Goal: Submit feedback/report problem

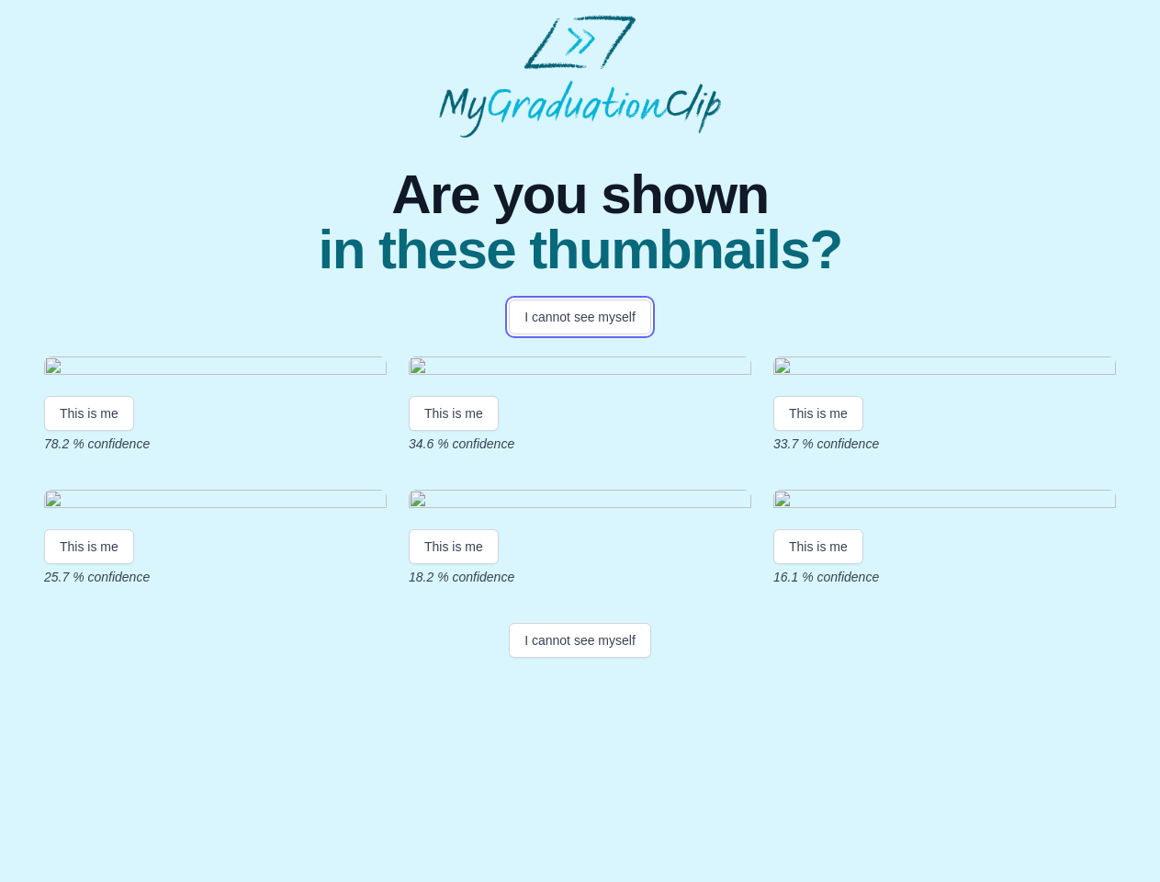
click at [580, 317] on button "I cannot see myself" at bounding box center [580, 317] width 142 height 35
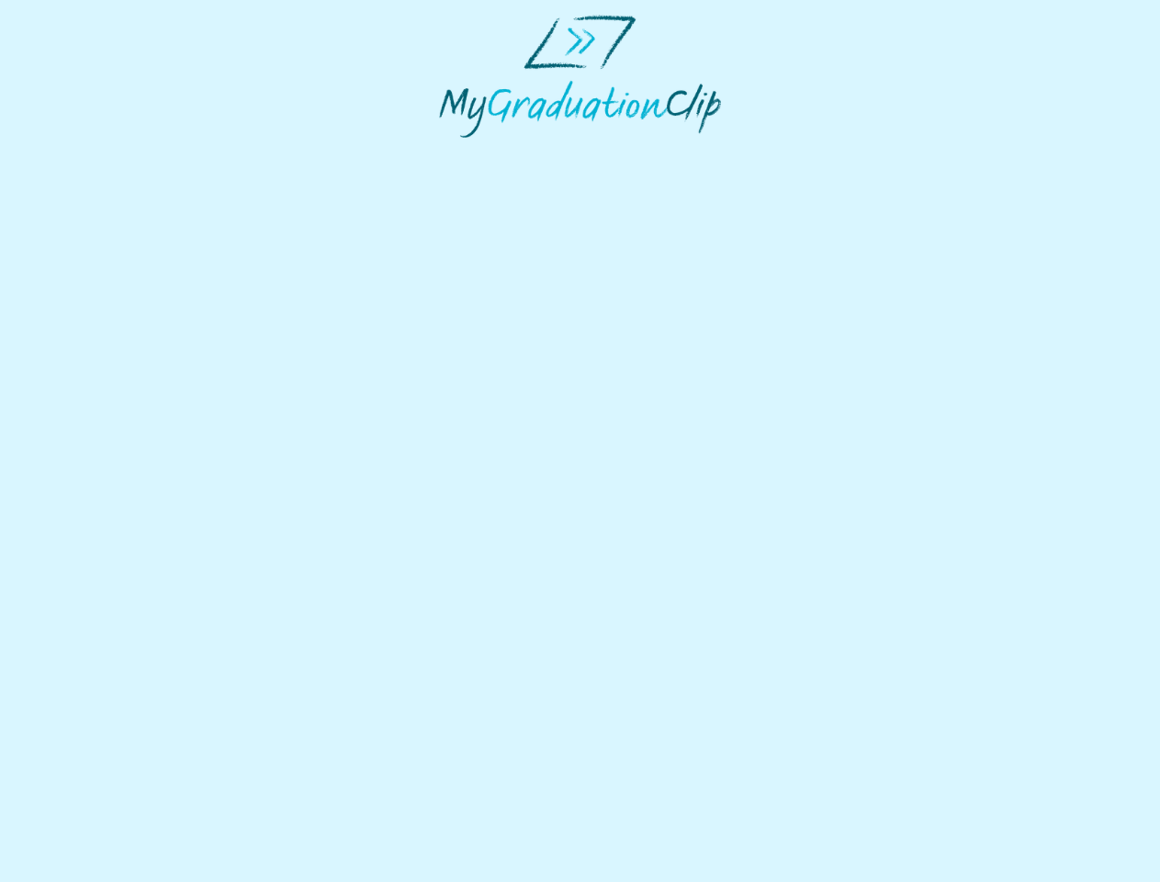
click at [89, 153] on html at bounding box center [580, 76] width 1160 height 153
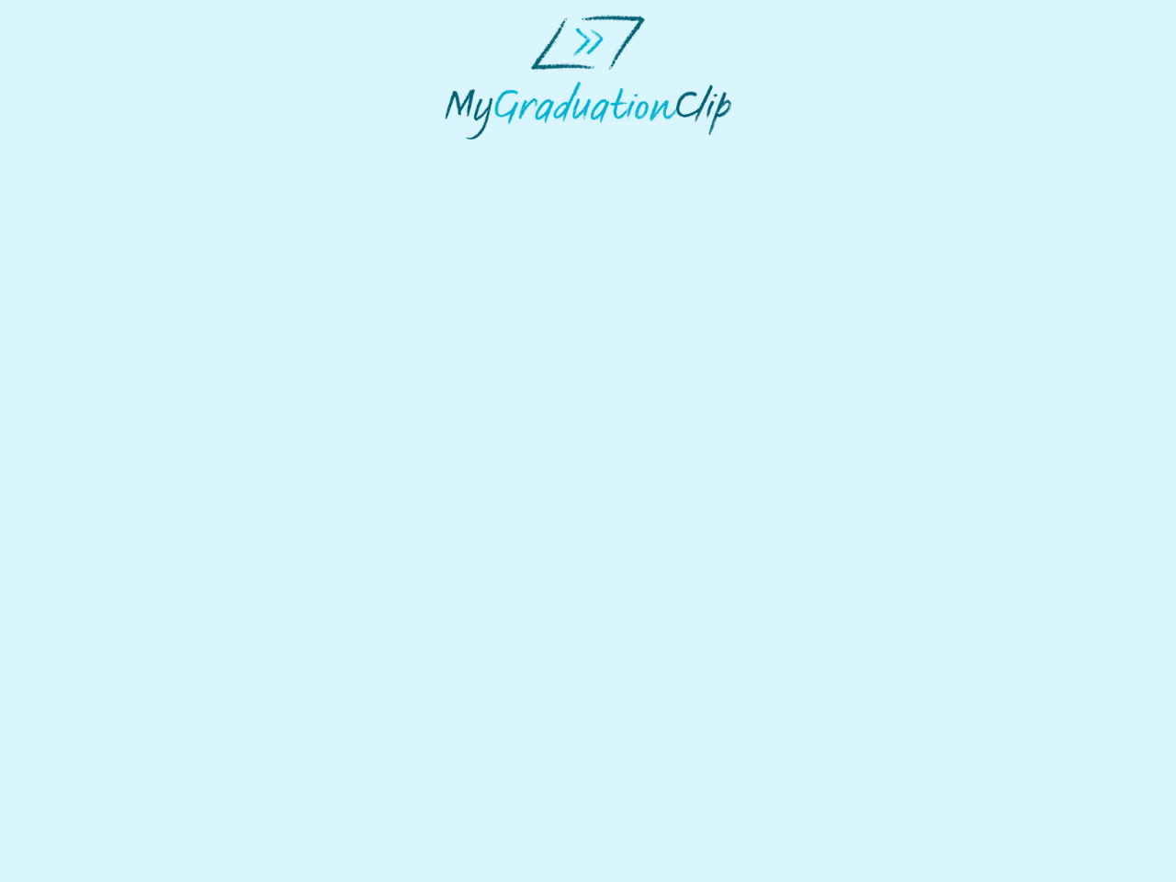
click at [457, 154] on html at bounding box center [588, 77] width 1176 height 154
click at [823, 154] on html at bounding box center [588, 77] width 1176 height 154
click at [89, 154] on html at bounding box center [588, 77] width 1176 height 154
click at [457, 154] on html at bounding box center [588, 77] width 1176 height 154
click at [823, 154] on html at bounding box center [588, 77] width 1176 height 154
